Goal: Task Accomplishment & Management: Use online tool/utility

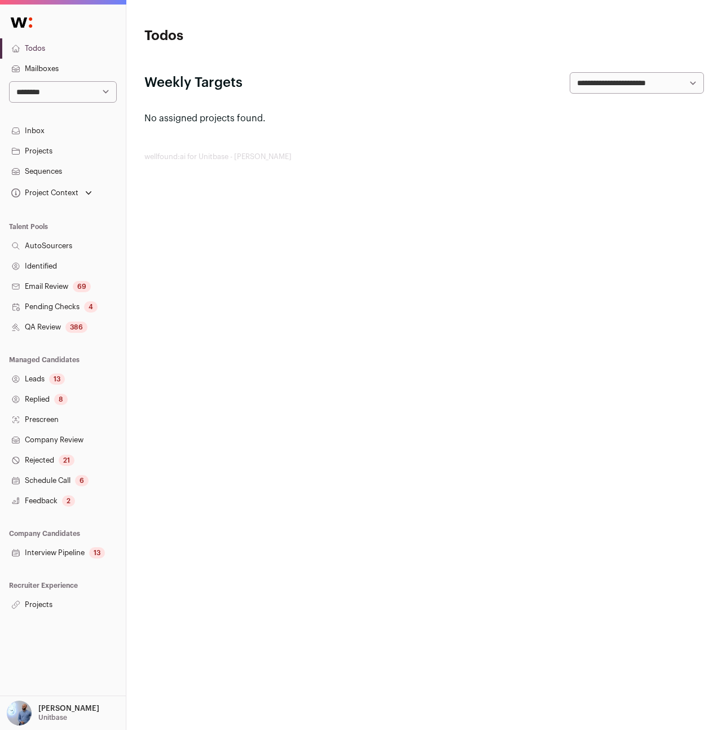
click at [36, 606] on link "Projects" at bounding box center [63, 605] width 126 height 20
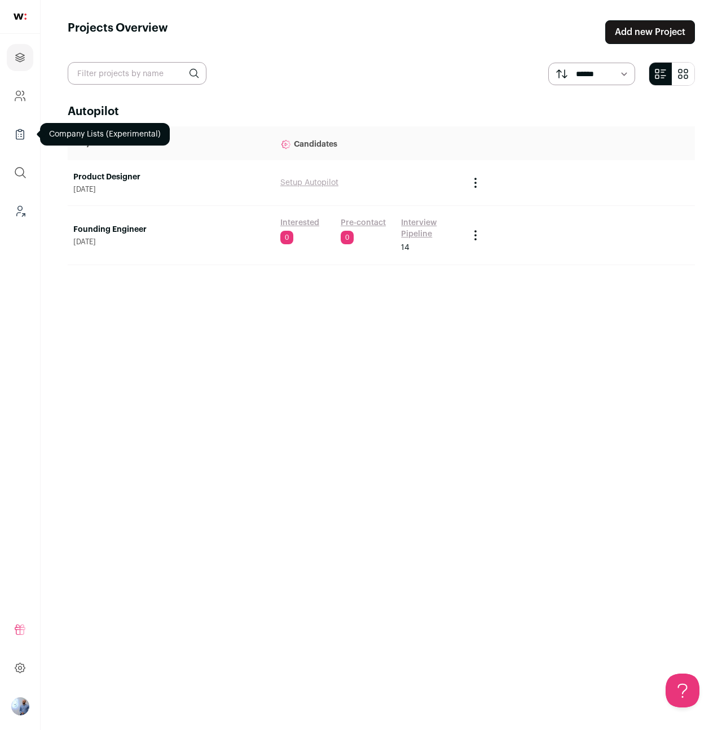
click at [25, 141] on link "Company Lists" at bounding box center [20, 134] width 27 height 27
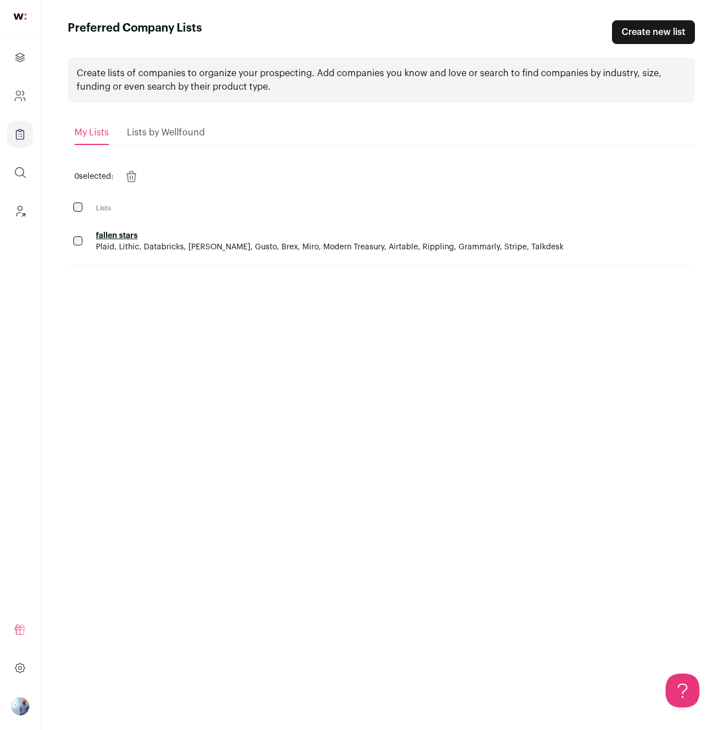
click at [173, 249] on span "Plaid, Lithic, Databricks, [PERSON_NAME], Gusto, Brex, Miro, Modern Treasury, A…" at bounding box center [330, 247] width 468 height 8
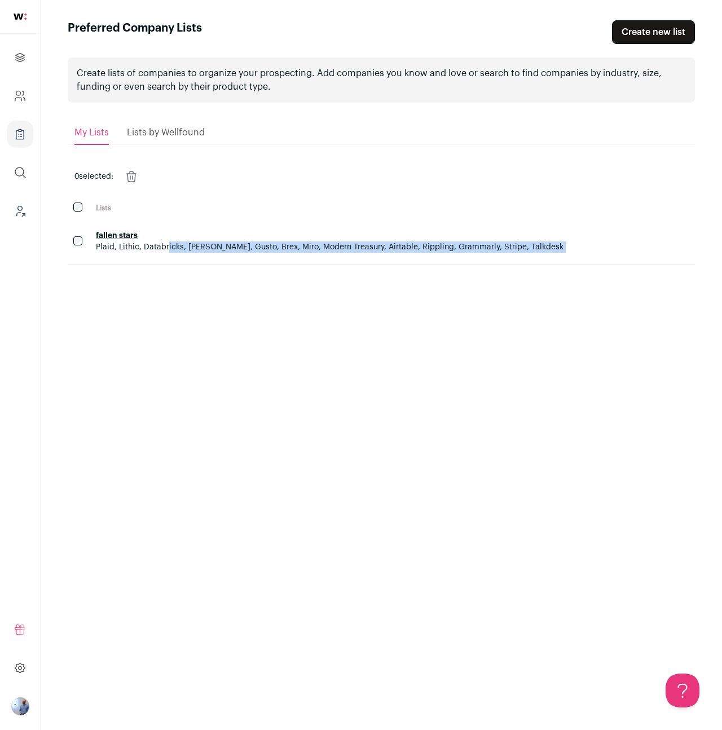
click at [173, 249] on span "Plaid, Lithic, Databricks, [PERSON_NAME], Gusto, Brex, Miro, Modern Treasury, A…" at bounding box center [330, 247] width 468 height 8
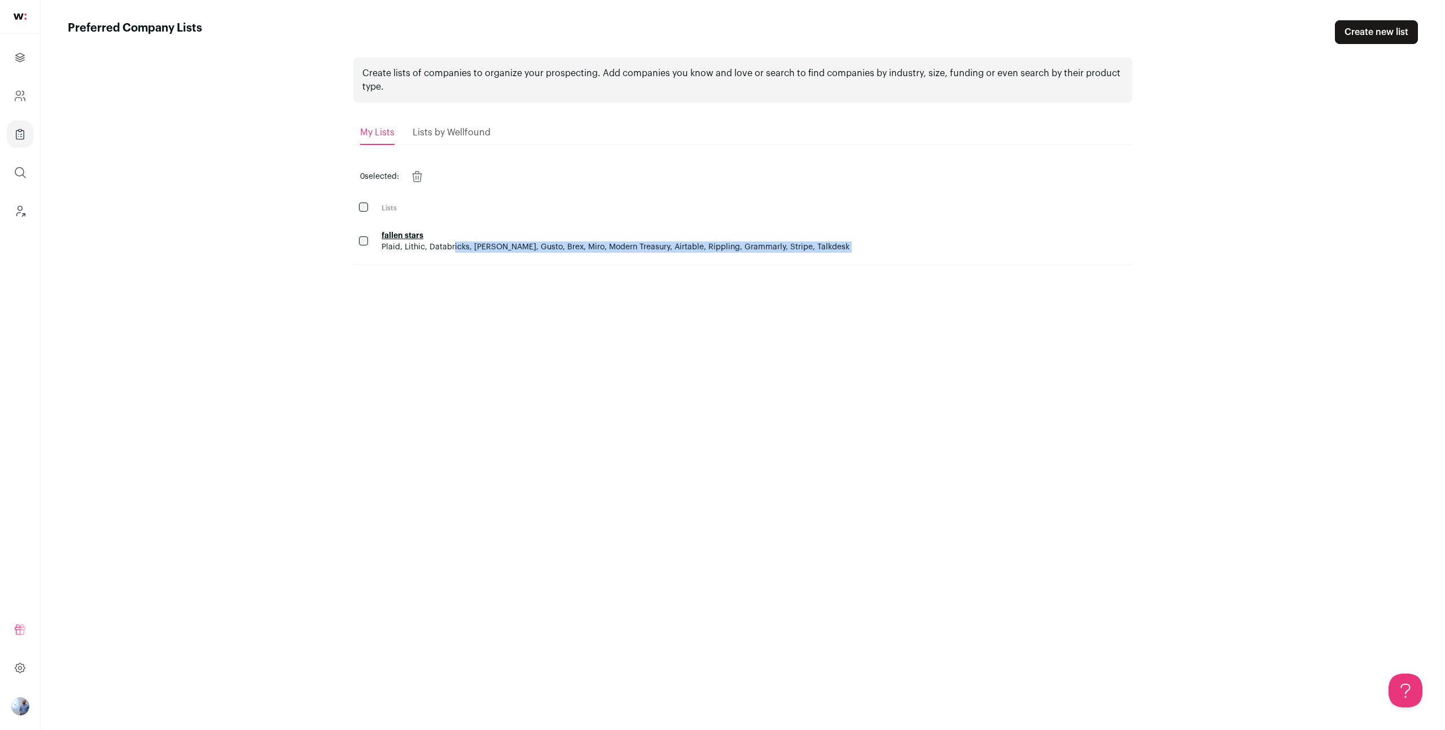
click at [722, 375] on div "Create lists of companies to organize your prospecting. Add companies you know …" at bounding box center [742, 377] width 779 height 666
click at [384, 245] on span "Plaid, Lithic, Databricks, [PERSON_NAME], Gusto, Brex, Miro, Modern Treasury, A…" at bounding box center [615, 247] width 468 height 8
click at [441, 244] on span "Plaid, Lithic, Databricks, [PERSON_NAME], Gusto, Brex, Miro, Modern Treasury, A…" at bounding box center [615, 247] width 468 height 8
click at [499, 256] on td "fallen stars Plaid, Lithic, Databricks, [PERSON_NAME], Gusto, Brex, Miro, Moder…" at bounding box center [754, 242] width 756 height 46
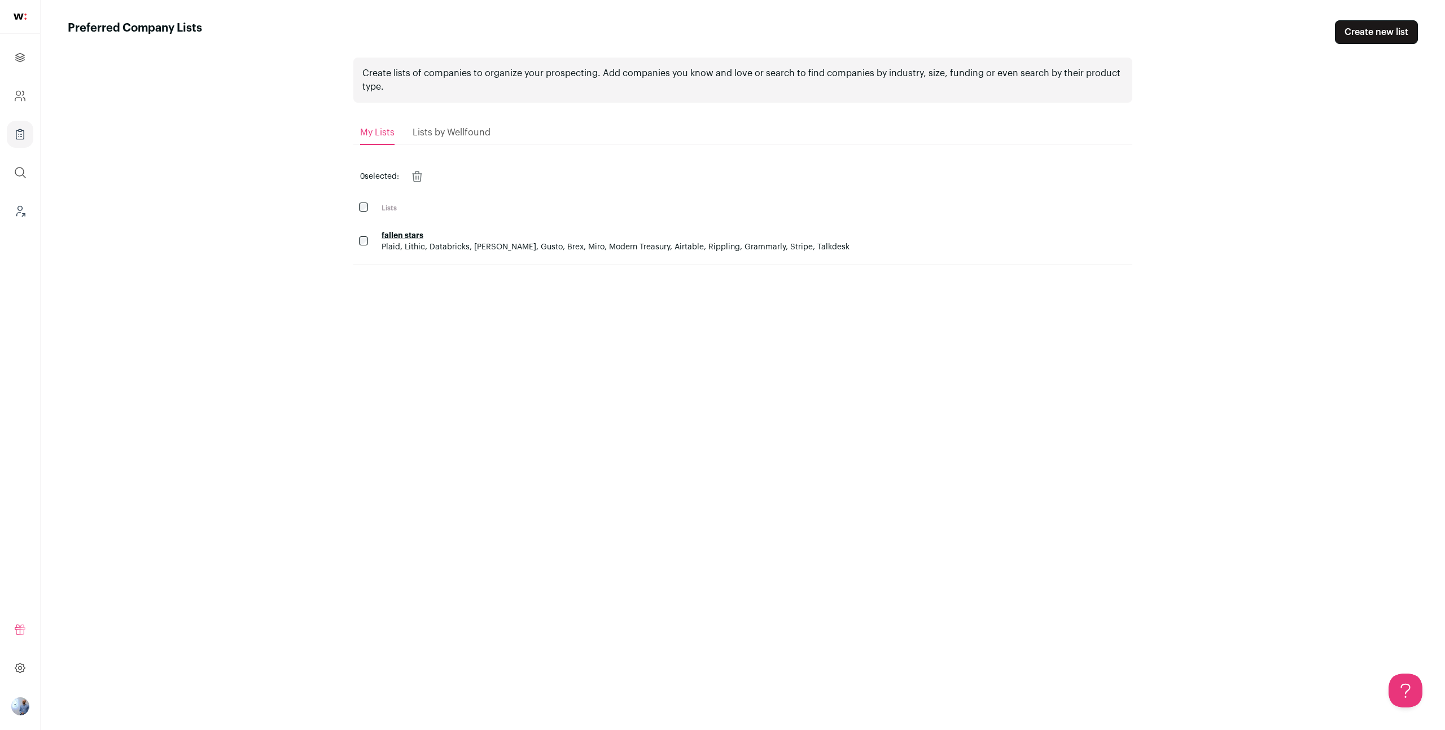
click at [722, 252] on span "Plaid, Lithic, Databricks, [PERSON_NAME], Gusto, Brex, Miro, Modern Treasury, A…" at bounding box center [753, 247] width 745 height 11
click at [722, 242] on span "Plaid, Lithic, Databricks, [PERSON_NAME], Gusto, Brex, Miro, Modern Treasury, A…" at bounding box center [753, 247] width 745 height 11
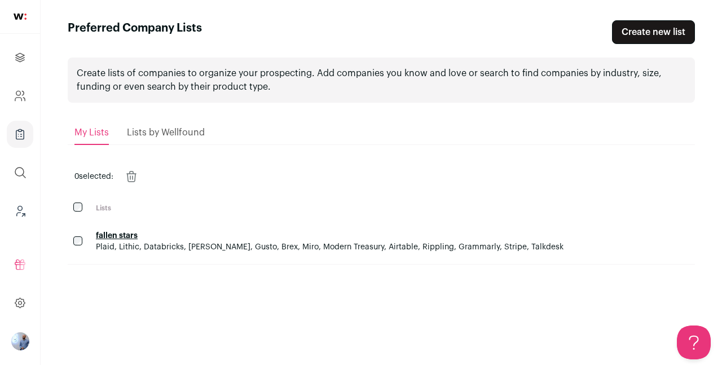
click at [231, 239] on span "fallen stars" at bounding box center [393, 235] width 594 height 11
click at [165, 248] on span "Plaid, Lithic, Databricks, [PERSON_NAME], Gusto, Brex, Miro, Modern Treasury, A…" at bounding box center [330, 247] width 468 height 8
click at [196, 245] on span "Plaid, Lithic, Databricks, [PERSON_NAME], Gusto, Brex, Miro, Modern Treasury, A…" at bounding box center [330, 247] width 468 height 8
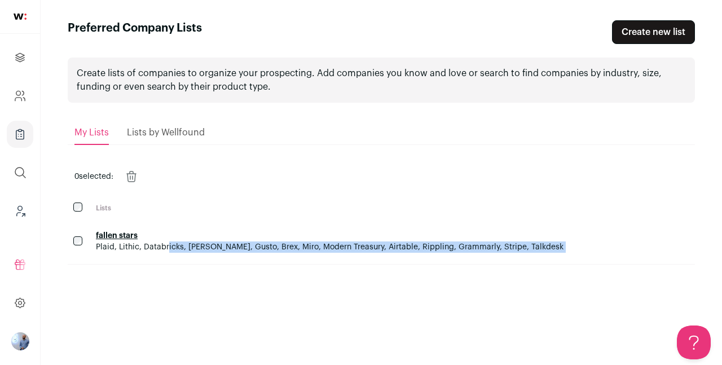
click at [196, 245] on span "Plaid, Lithic, Databricks, [PERSON_NAME], Gusto, Brex, Miro, Modern Treasury, A…" at bounding box center [330, 247] width 468 height 8
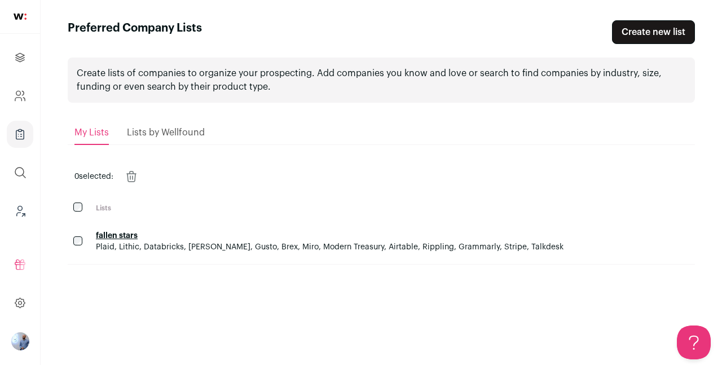
click at [194, 246] on span "Plaid, Lithic, Databricks, [PERSON_NAME], Gusto, Brex, Miro, Modern Treasury, A…" at bounding box center [330, 247] width 468 height 8
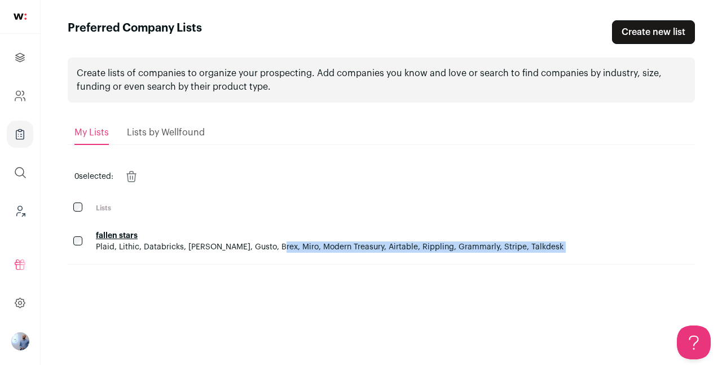
click at [194, 246] on span "Plaid, Lithic, Databricks, [PERSON_NAME], Gusto, Brex, Miro, Modern Treasury, A…" at bounding box center [330, 247] width 468 height 8
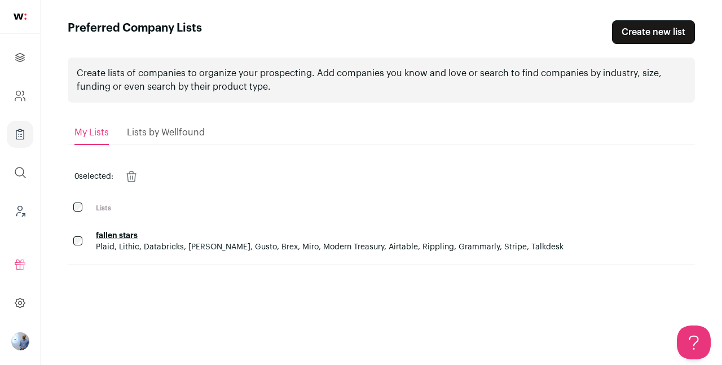
click at [194, 250] on span "Plaid, Lithic, Databricks, [PERSON_NAME], Gusto, Brex, Miro, Modern Treasury, A…" at bounding box center [330, 247] width 468 height 8
click at [248, 252] on span "Plaid, Lithic, Databricks, [PERSON_NAME], Gusto, Brex, Miro, Modern Treasury, A…" at bounding box center [393, 247] width 594 height 11
click at [245, 251] on span "Plaid, Lithic, Databricks, [PERSON_NAME], Gusto, Brex, Miro, Modern Treasury, A…" at bounding box center [330, 247] width 468 height 8
click at [351, 249] on span "Plaid, Lithic, Databricks, [PERSON_NAME], Gusto, Brex, Miro, Modern Treasury, A…" at bounding box center [330, 247] width 468 height 8
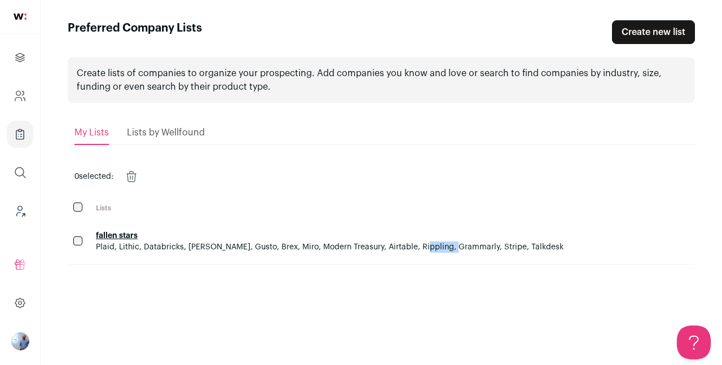
click at [351, 249] on span "Plaid, Lithic, Databricks, [PERSON_NAME], Gusto, Brex, Miro, Modern Treasury, A…" at bounding box center [330, 247] width 468 height 8
click at [478, 247] on span "Plaid, Lithic, Databricks, [PERSON_NAME], Gusto, Brex, Miro, Modern Treasury, A…" at bounding box center [330, 247] width 468 height 8
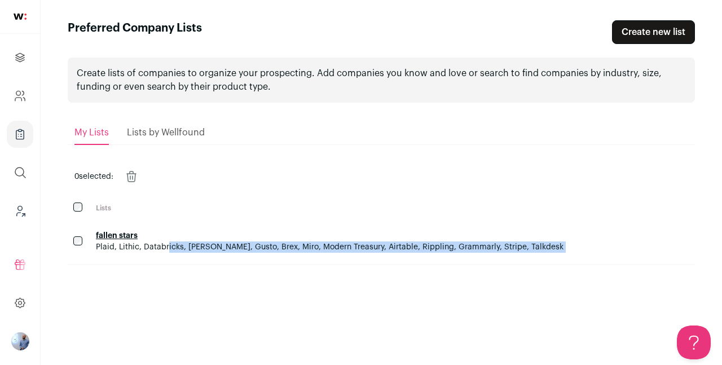
click at [478, 247] on span "Plaid, Lithic, Databricks, [PERSON_NAME], Gusto, Brex, Miro, Modern Treasury, A…" at bounding box center [330, 247] width 468 height 8
click at [466, 247] on span "Plaid, Lithic, Databricks, [PERSON_NAME], Gusto, Brex, Miro, Modern Treasury, A…" at bounding box center [330, 247] width 468 height 8
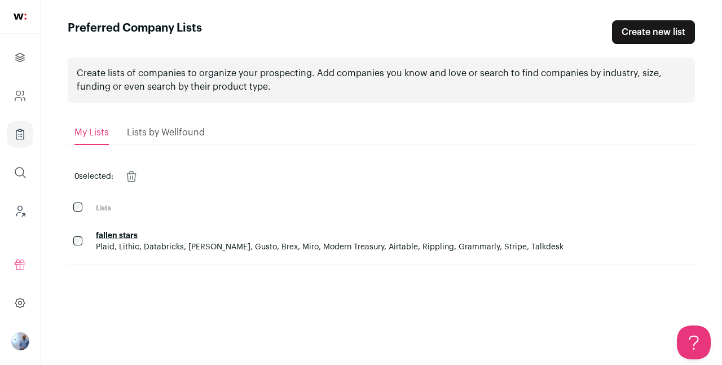
click at [471, 269] on div "Create lists of companies to organize your prospecting. Add companies you know …" at bounding box center [381, 194] width 627 height 301
click at [502, 234] on span "fallen stars" at bounding box center [393, 235] width 594 height 11
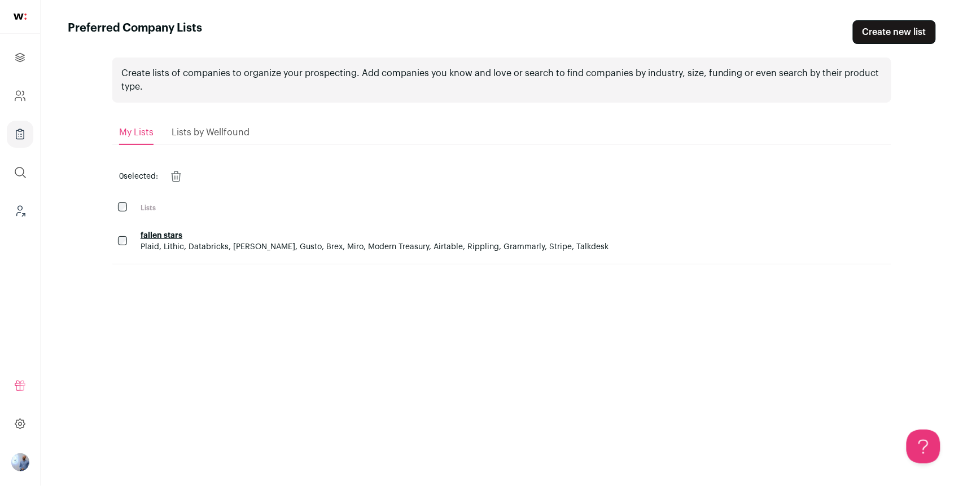
click at [722, 22] on link "Create new list" at bounding box center [894, 32] width 83 height 24
click at [722, 39] on link "Create new list" at bounding box center [894, 32] width 83 height 24
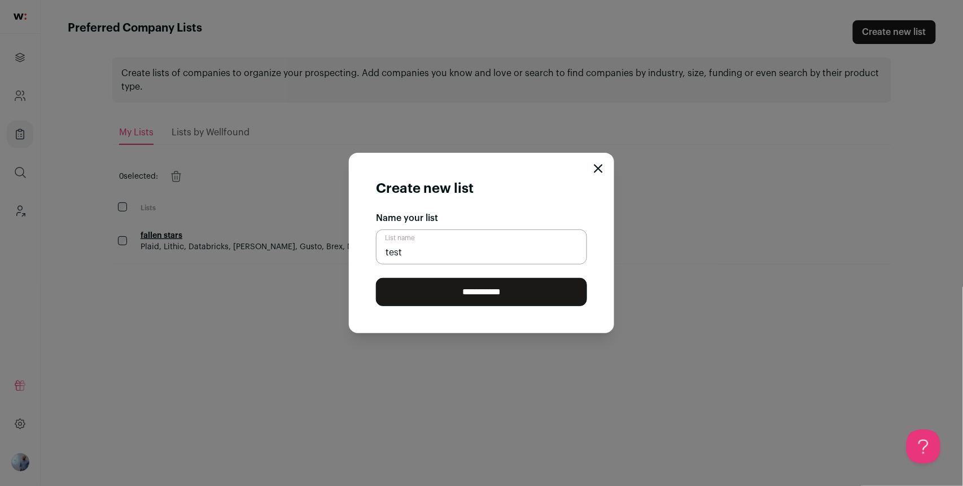
type input "test"
click at [497, 293] on input "**********" at bounding box center [481, 292] width 211 height 28
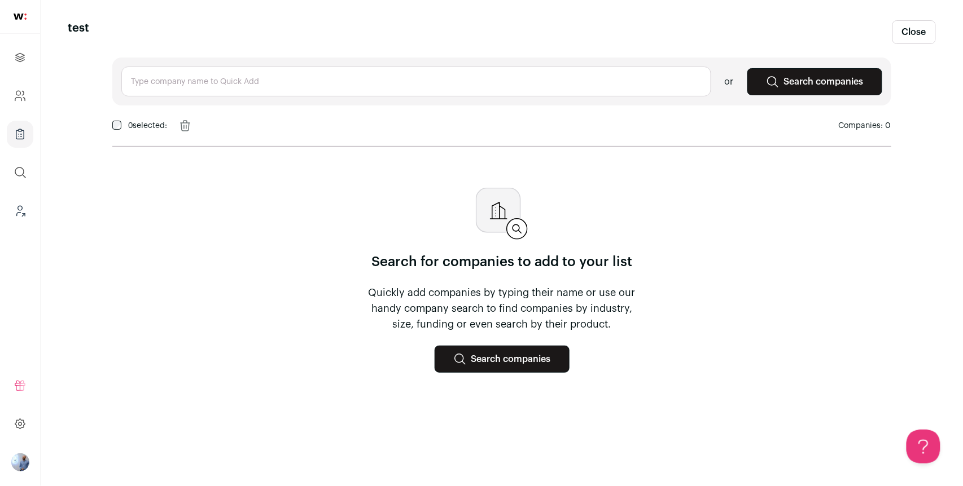
click at [497, 348] on link "Search companies" at bounding box center [501, 359] width 135 height 27
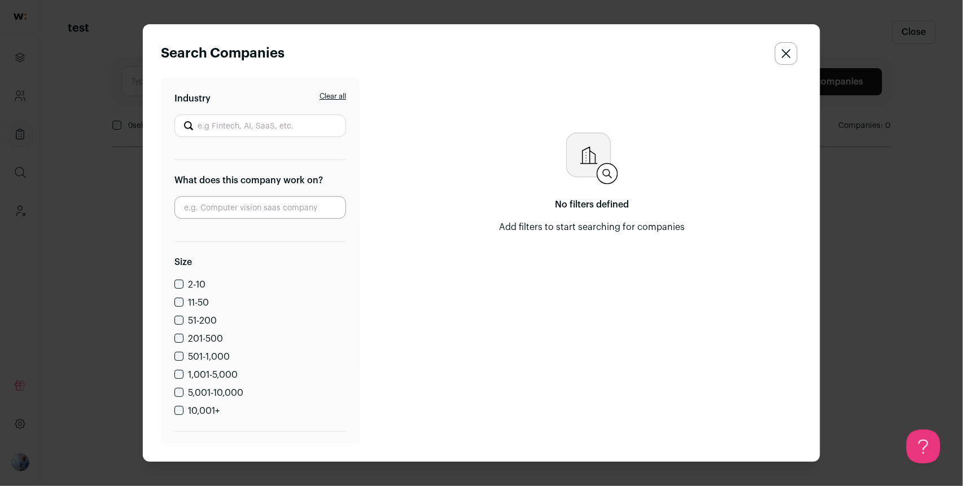
click at [254, 128] on input "Industry" at bounding box center [260, 126] width 172 height 23
type input "f"
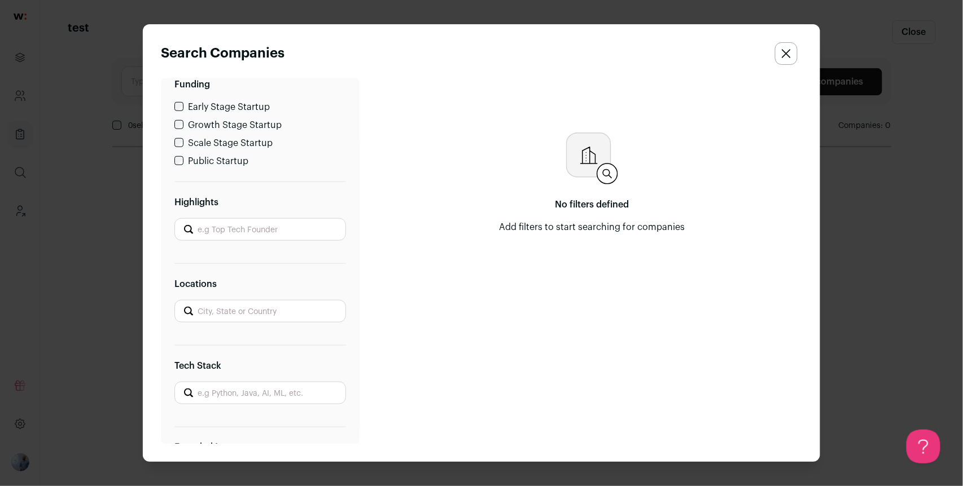
scroll to position [368, 0]
click at [229, 311] on input "Locations" at bounding box center [260, 311] width 172 height 23
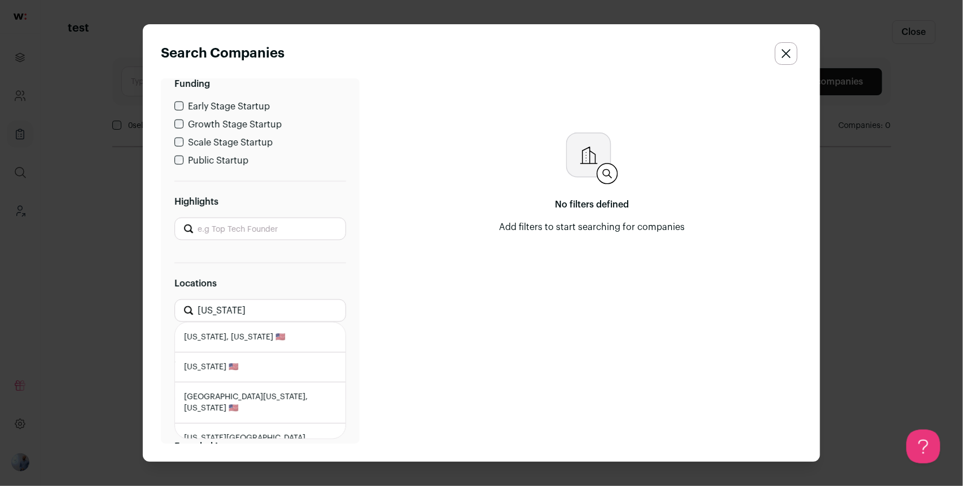
click at [206, 335] on li "[US_STATE], [US_STATE] 🇺🇸" at bounding box center [260, 338] width 170 height 30
type input "[US_STATE], [US_STATE] 🇺🇸"
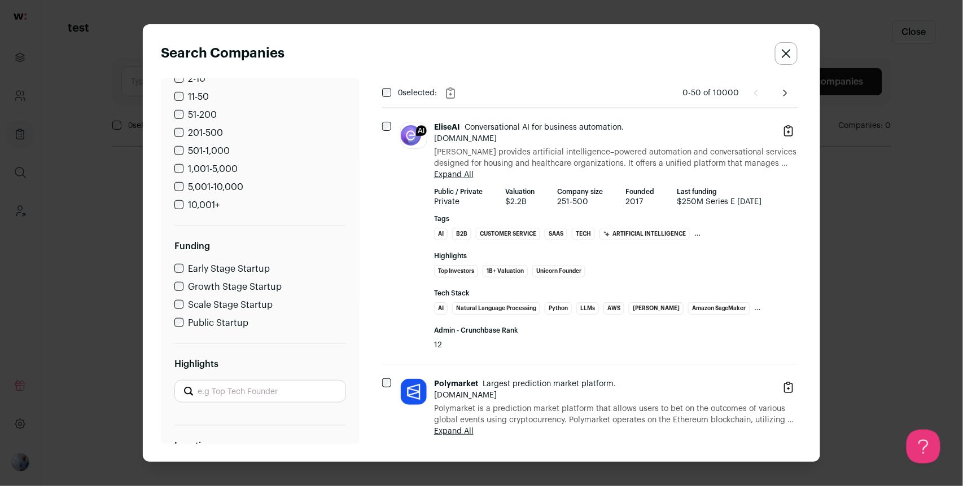
scroll to position [235, 0]
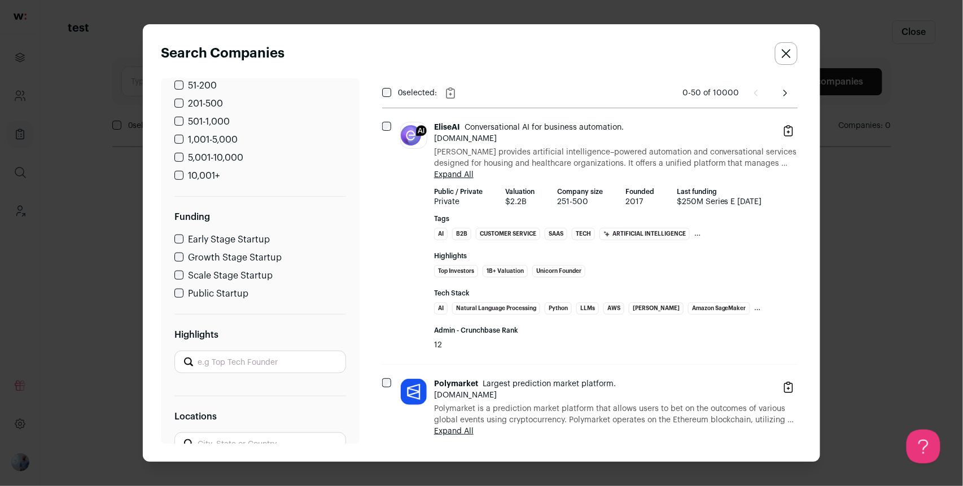
click at [240, 243] on label "Early Stage Startup" at bounding box center [229, 239] width 82 height 9
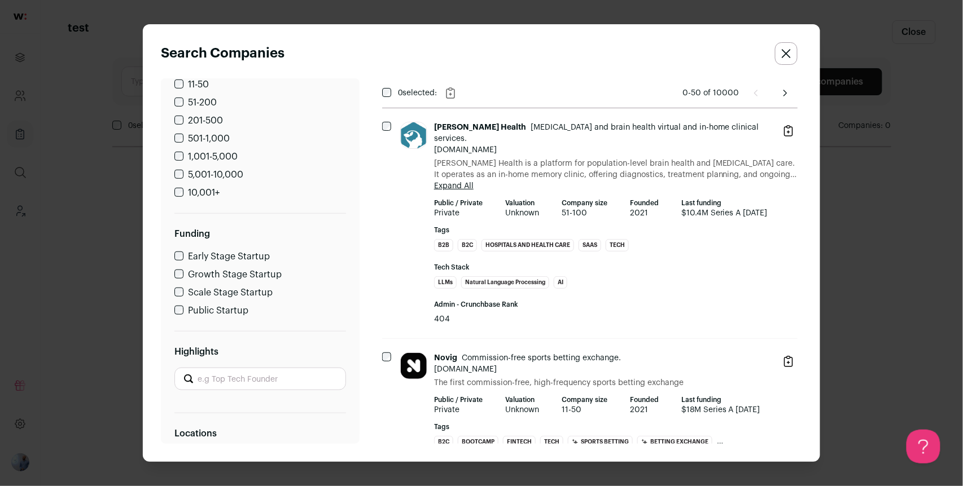
scroll to position [218, 0]
click at [249, 267] on div "Early Stage Startup Growth Stage Startup Scale Stage Startup Public Startup" at bounding box center [260, 284] width 172 height 68
click at [250, 271] on label "Growth Stage Startup" at bounding box center [235, 274] width 94 height 9
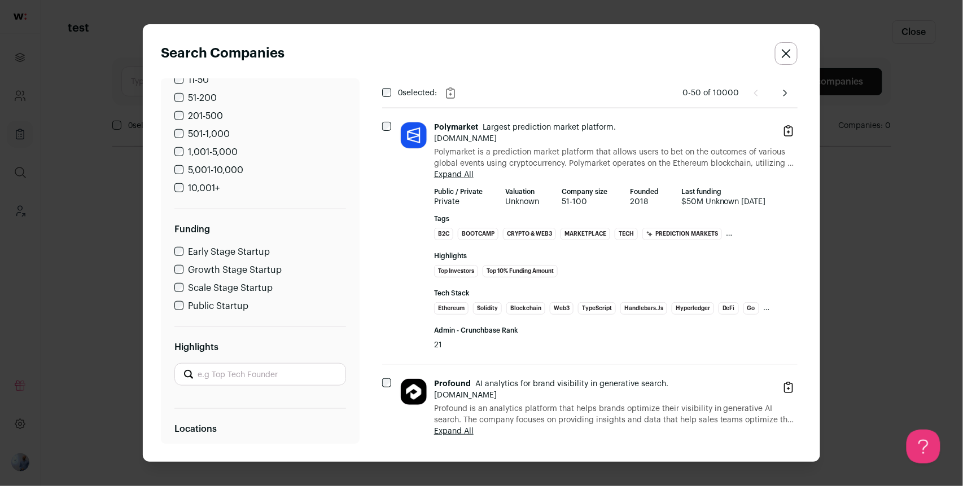
scroll to position [225, 0]
click at [270, 370] on input "Highlights" at bounding box center [260, 372] width 172 height 23
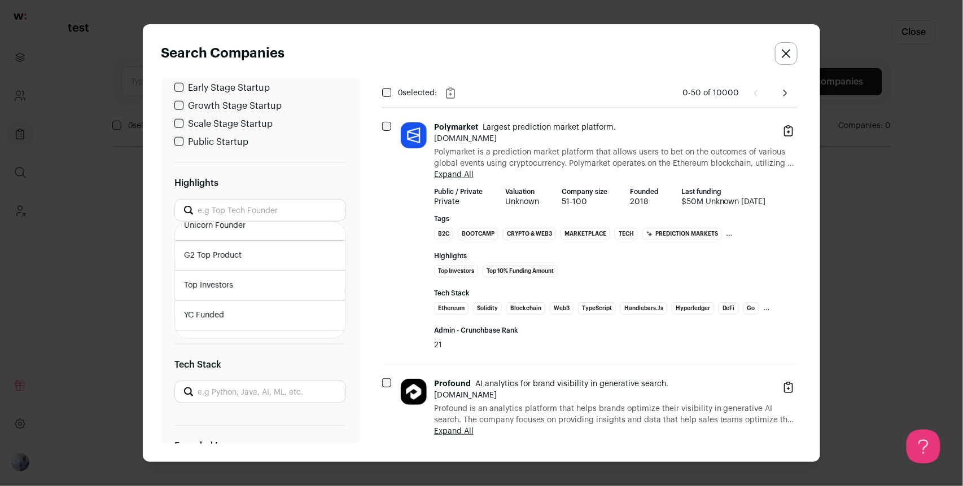
scroll to position [0, 0]
click at [287, 291] on li "Top Investors" at bounding box center [260, 297] width 170 height 30
type input "Top Investors"
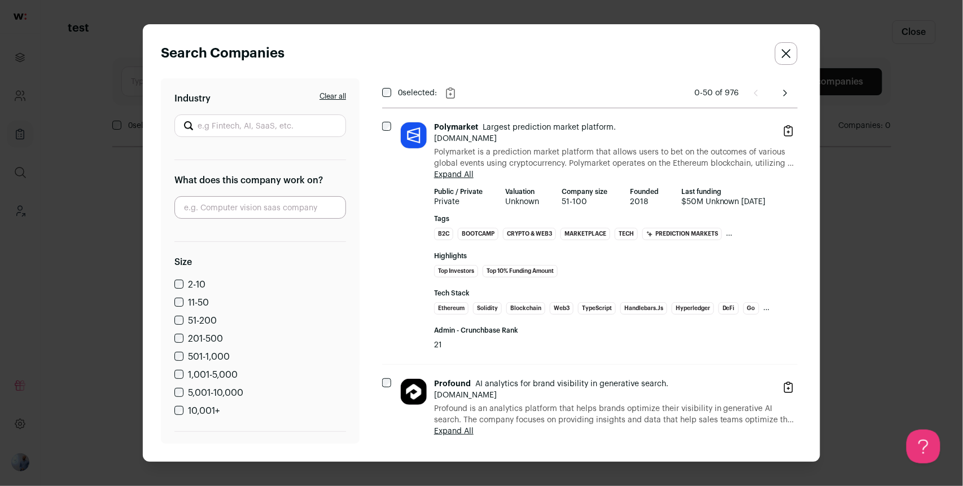
click at [276, 125] on input "Industry" at bounding box center [260, 126] width 172 height 23
click at [250, 143] on li "Fintech" at bounding box center [260, 153] width 170 height 30
type input "Fintech"
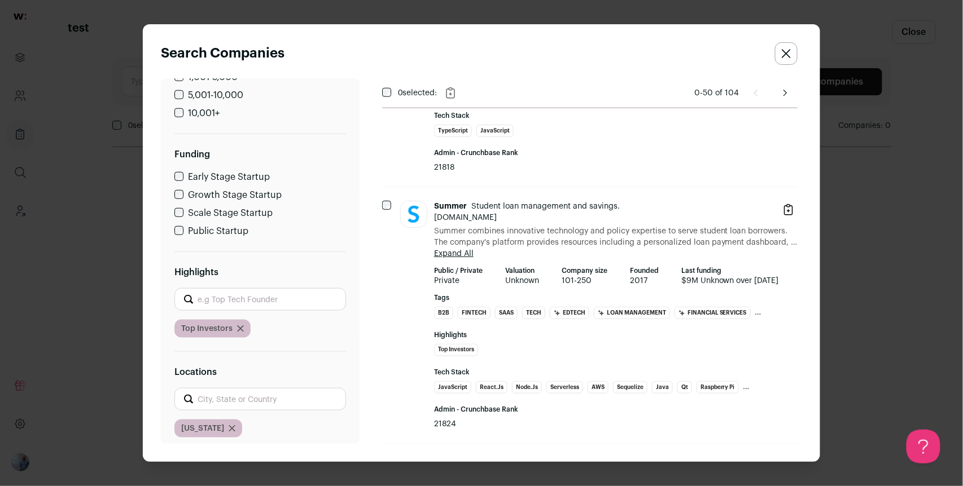
scroll to position [324, 0]
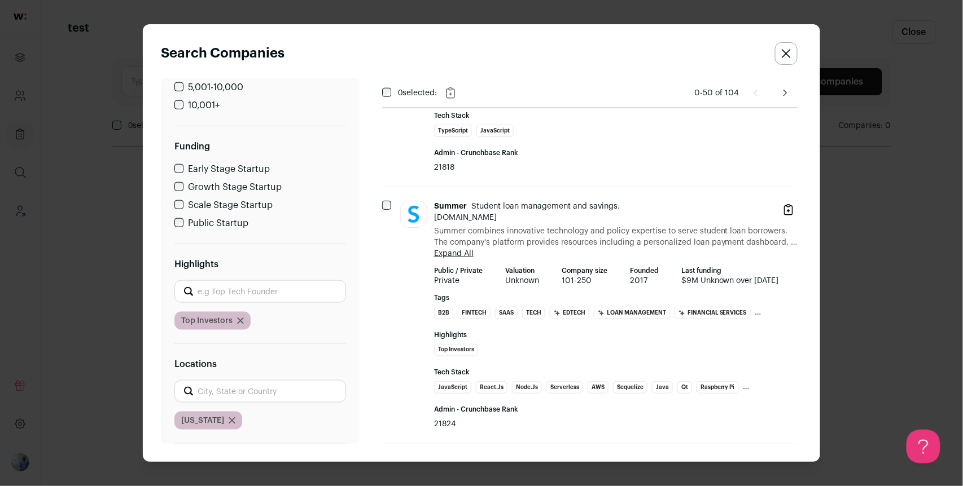
click at [250, 206] on label "Scale Stage Startup" at bounding box center [230, 205] width 85 height 9
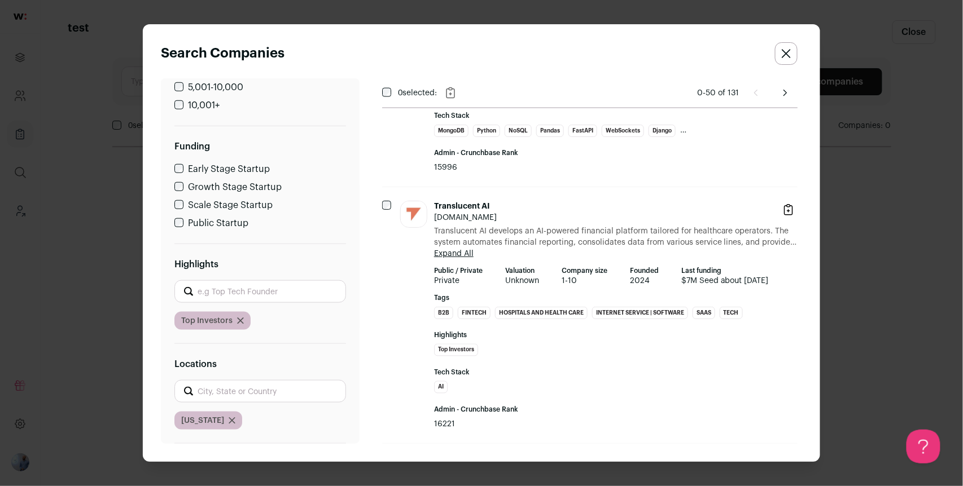
scroll to position [0, 0]
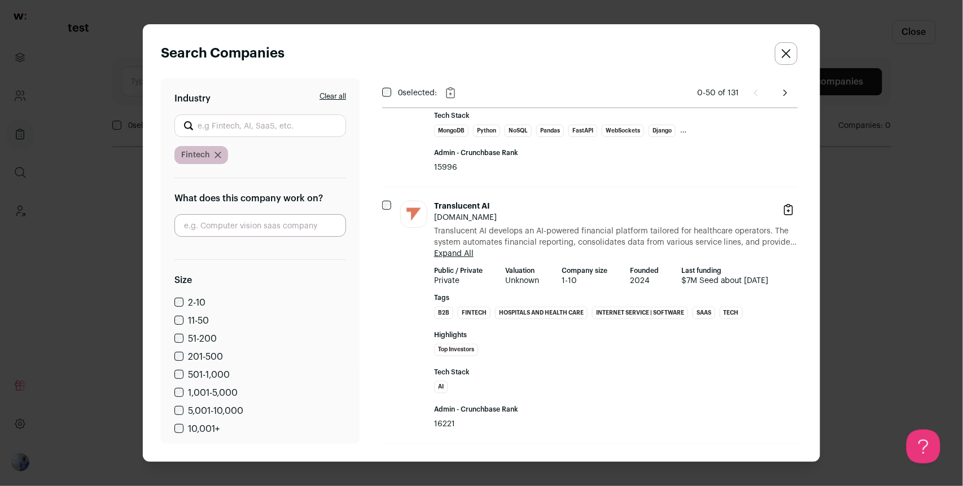
click at [219, 153] on icon "Close modal via background" at bounding box center [217, 155] width 7 height 7
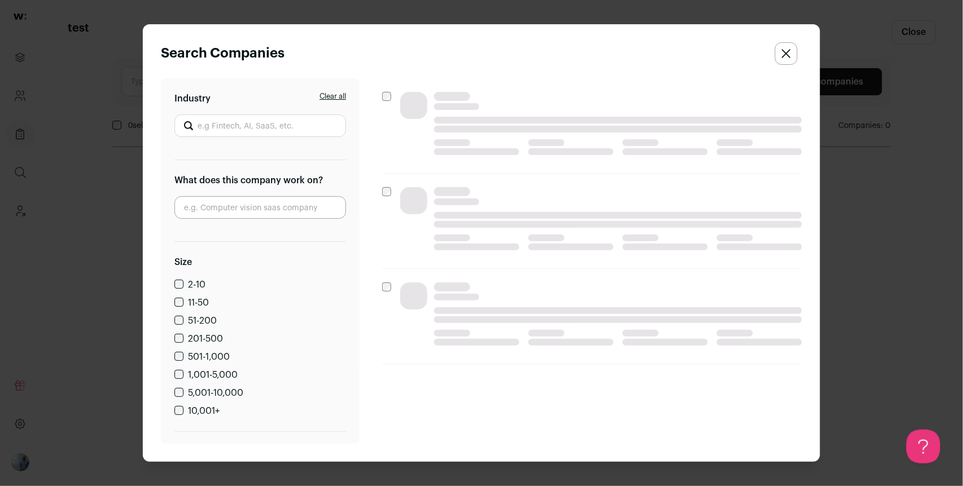
click at [248, 205] on input "Close modal via background" at bounding box center [260, 207] width 172 height 23
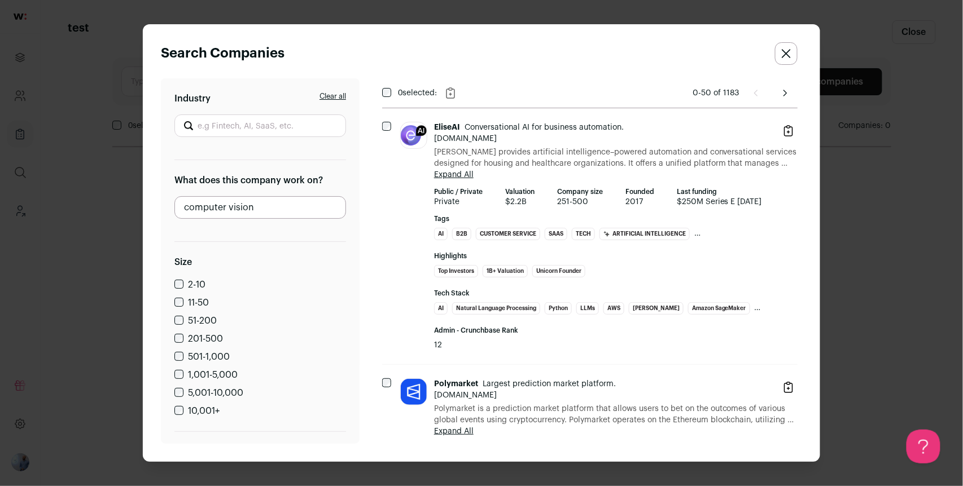
type input "computer vision"
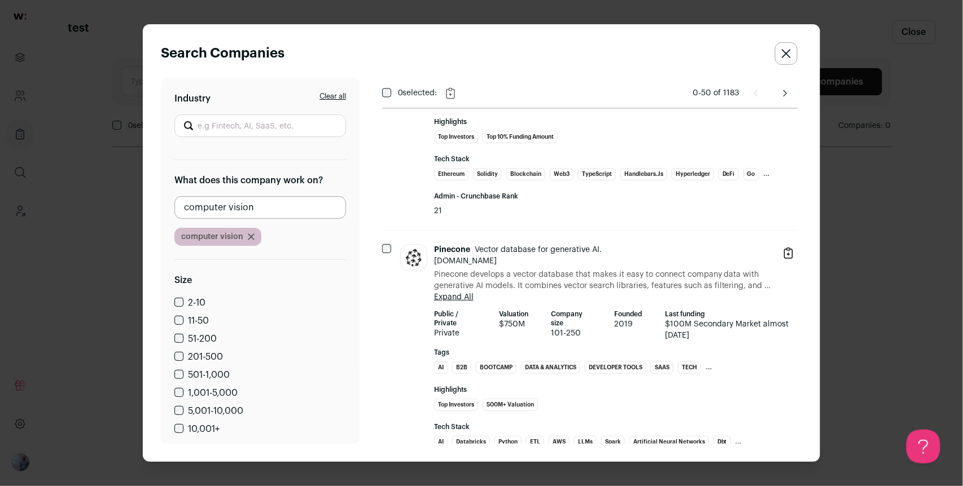
scroll to position [854, 0]
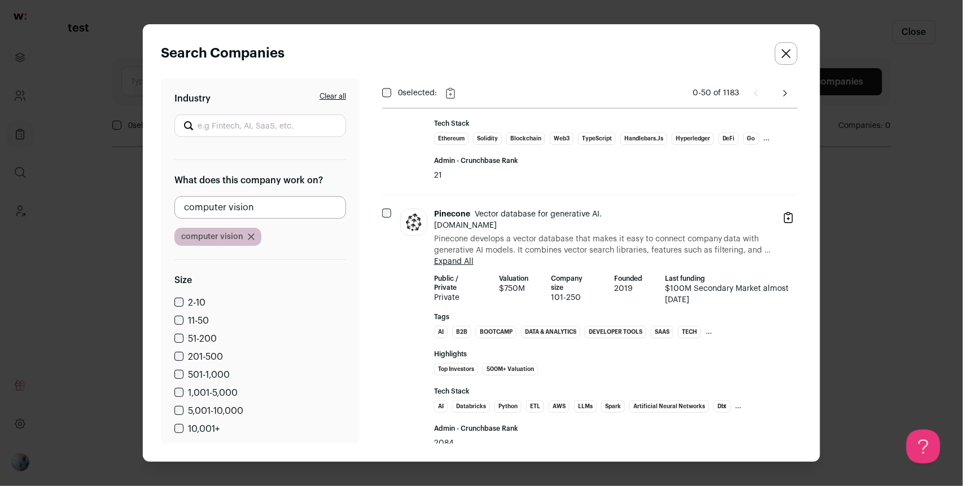
click at [563, 291] on strong "Company size" at bounding box center [571, 283] width 40 height 18
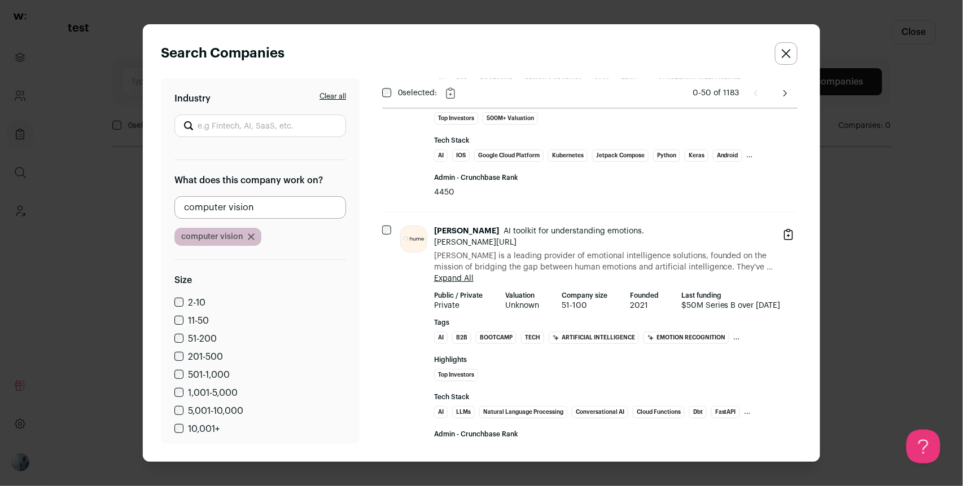
scroll to position [2388, 0]
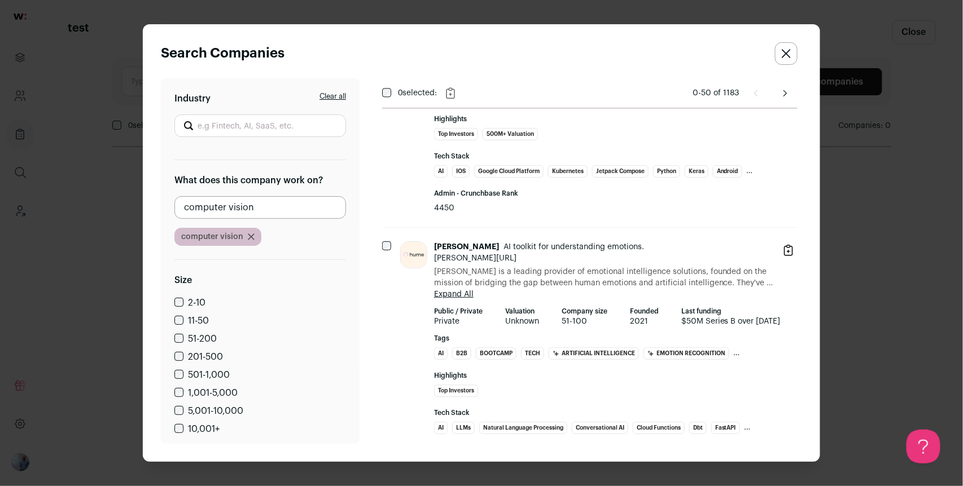
click at [455, 294] on button "Expand All" at bounding box center [453, 294] width 39 height 11
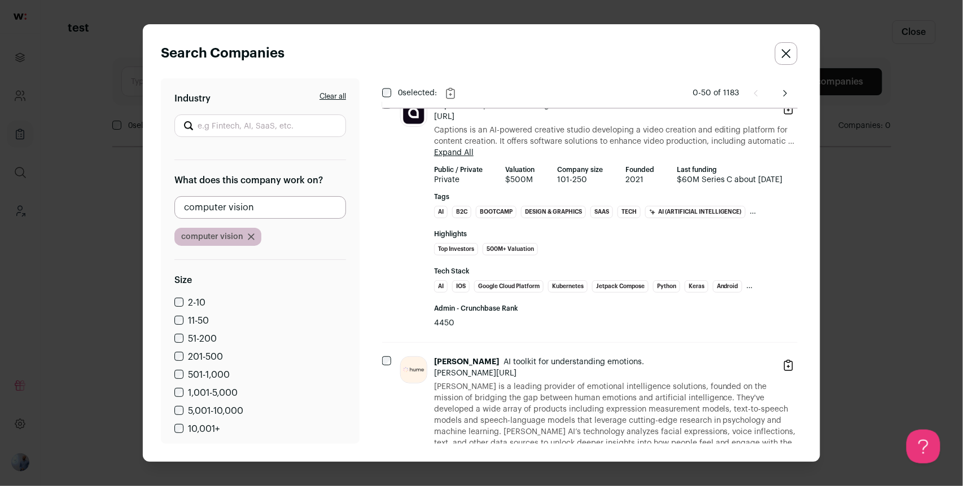
scroll to position [2181, 0]
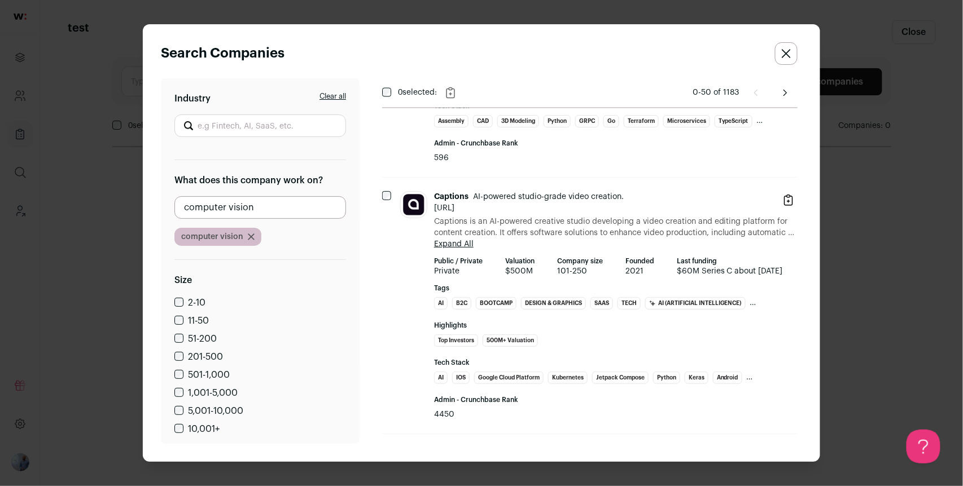
click at [468, 241] on button "Expand All" at bounding box center [453, 244] width 39 height 11
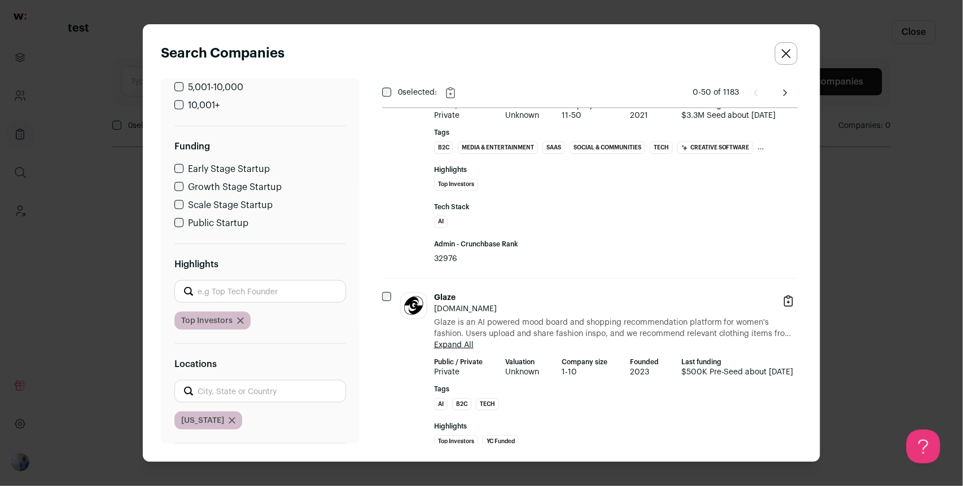
scroll to position [477, 0]
